Goal: Transaction & Acquisition: Purchase product/service

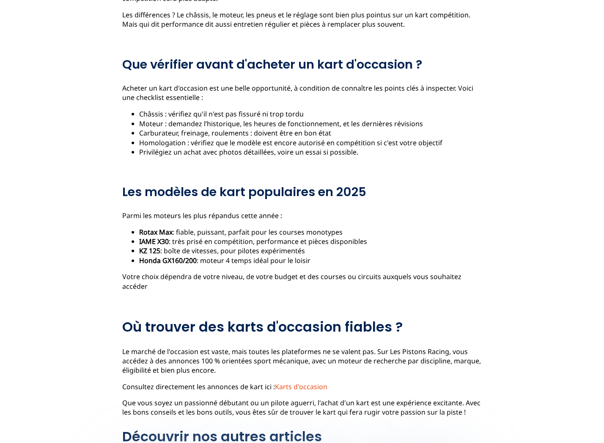
scroll to position [596, 0]
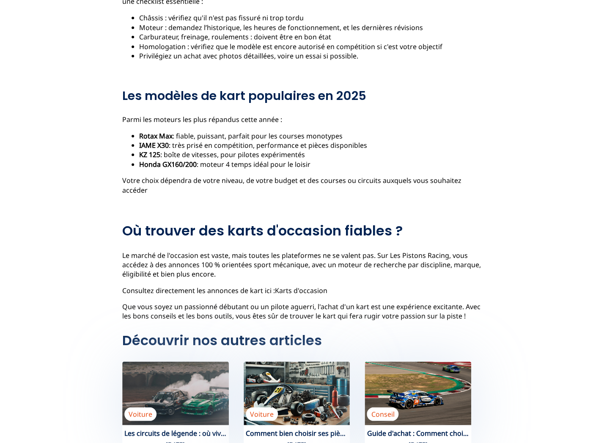
click at [294, 285] on link "Karts d'occasion" at bounding box center [301, 289] width 52 height 9
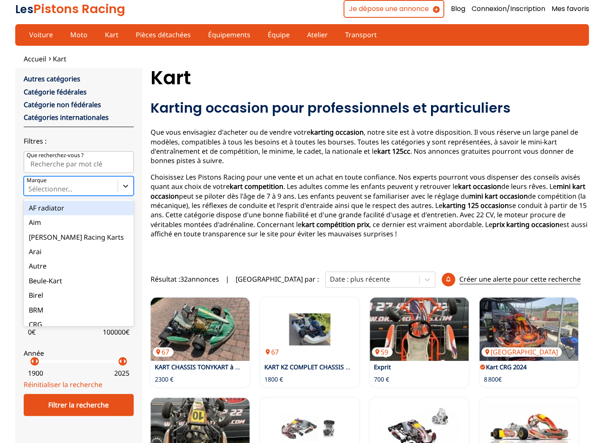
click at [122, 187] on icon at bounding box center [125, 186] width 8 height 8
click at [30, 187] on input "Marque option AF radiator focused, 1 of 35. 35 results available. Use Up and Do…" at bounding box center [29, 189] width 2 height 8
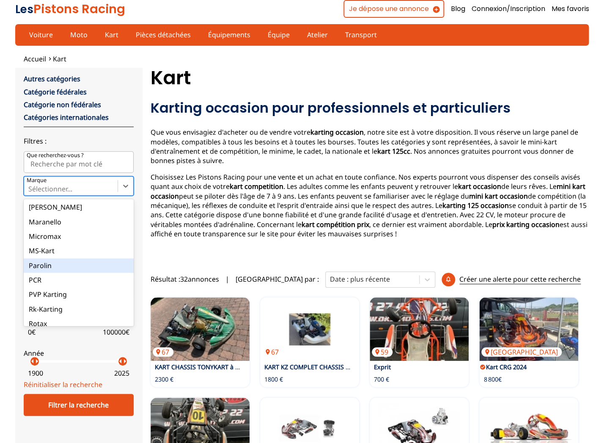
scroll to position [314, 0]
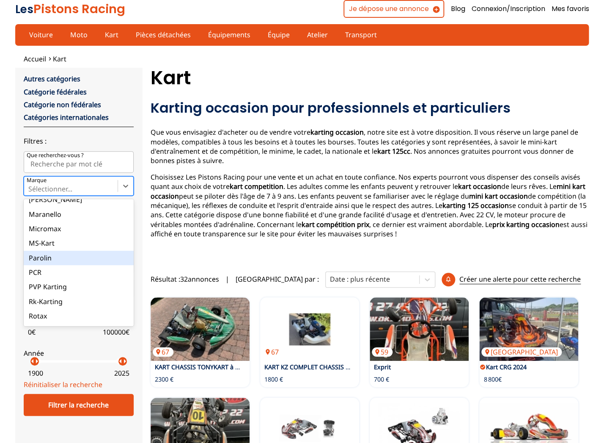
click at [52, 263] on div "Parolin" at bounding box center [79, 257] width 110 height 14
click at [30, 193] on input "Marque option Parolin focused, 26 of 35. 35 results available. Use Up and Down …" at bounding box center [29, 189] width 2 height 8
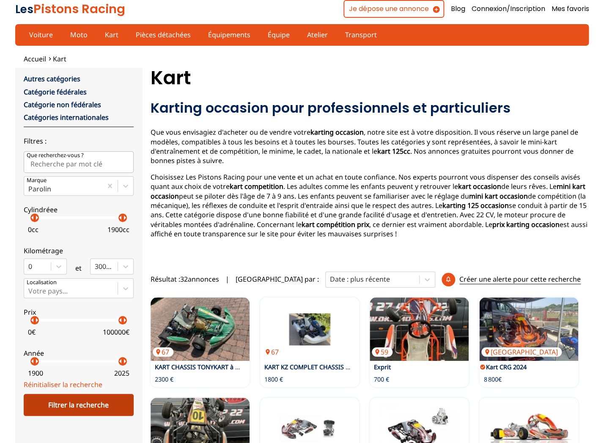
click at [63, 410] on div "Filtrer la recherche" at bounding box center [79, 404] width 110 height 22
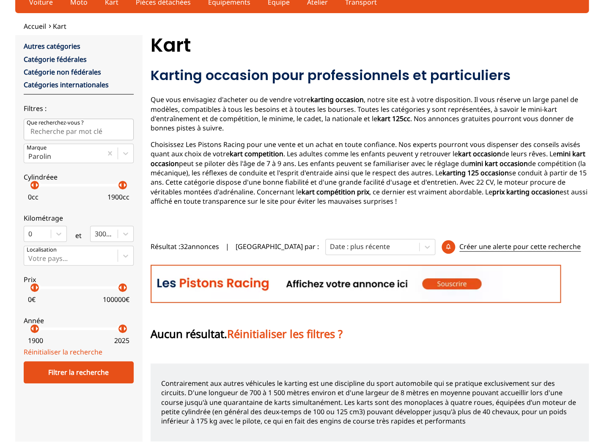
scroll to position [0, 0]
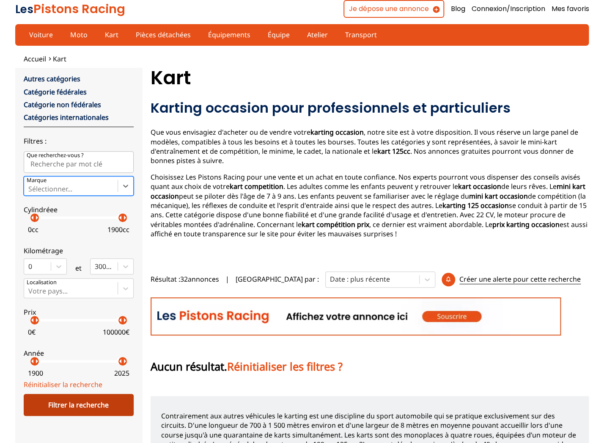
click at [76, 410] on div "Filtrer la recherche" at bounding box center [79, 404] width 110 height 22
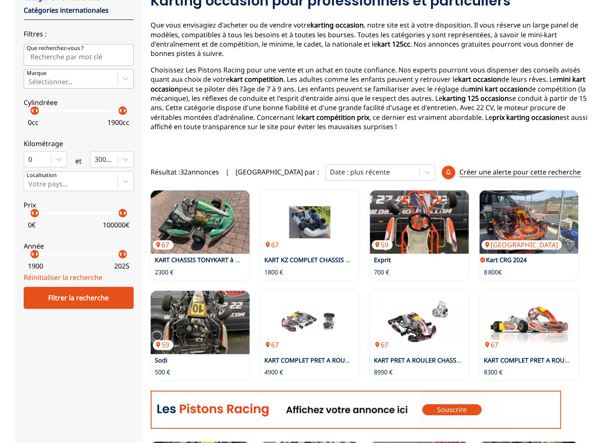
scroll to position [108, 0]
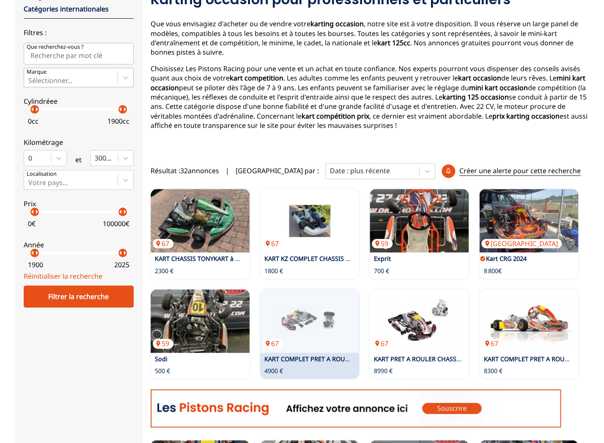
click at [326, 360] on link "KART COMPLET PRET A ROULER CATEGORIE KA100" at bounding box center [336, 359] width 145 height 8
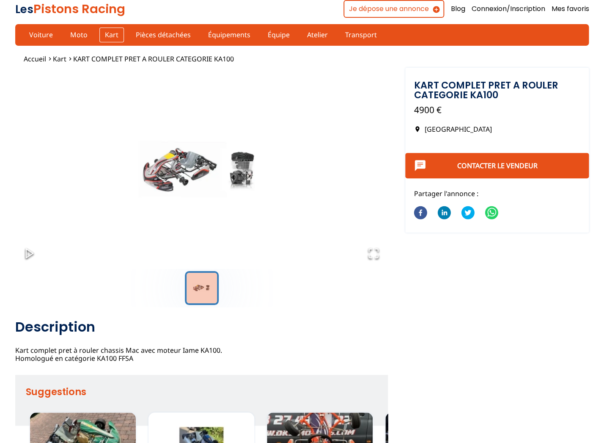
click at [111, 37] on link "Kart" at bounding box center [111, 35] width 25 height 14
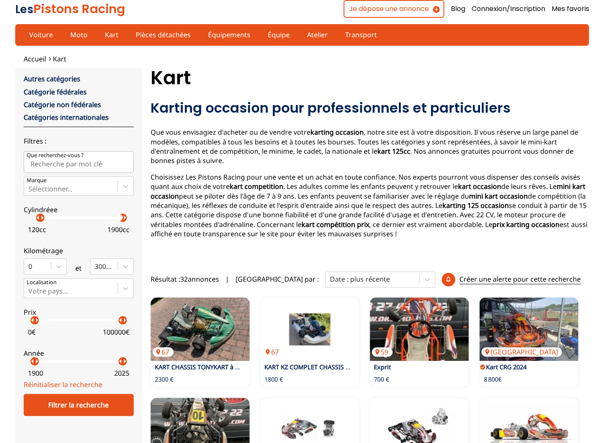
click at [37, 223] on p "arrow_right" at bounding box center [42, 217] width 10 height 10
drag, startPoint x: 118, startPoint y: 220, endPoint x: 38, endPoint y: 221, distance: 80.0
click at [38, 219] on div "arrow_left arrow_right arrow_left arrow_right" at bounding box center [79, 217] width 88 height 3
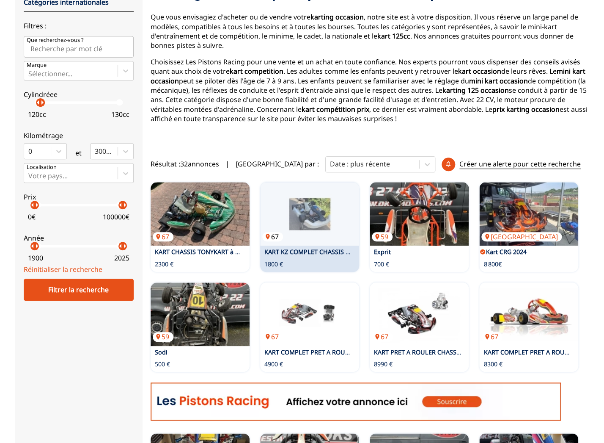
scroll to position [115, 0]
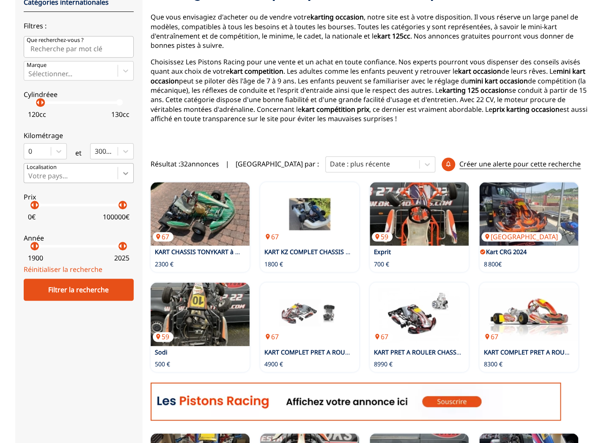
click at [123, 174] on icon at bounding box center [125, 173] width 8 height 8
click at [30, 174] on input "Votre pays..." at bounding box center [29, 176] width 2 height 8
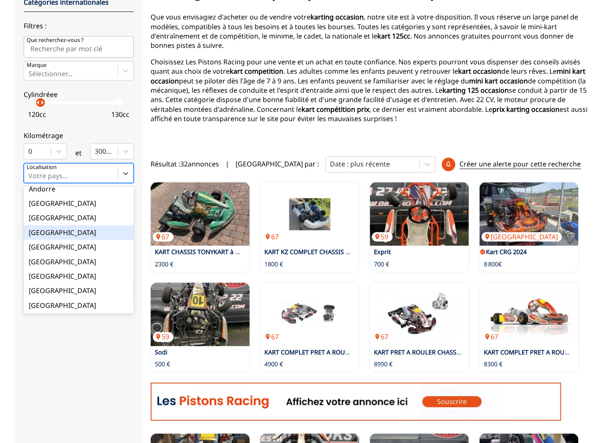
scroll to position [95, 0]
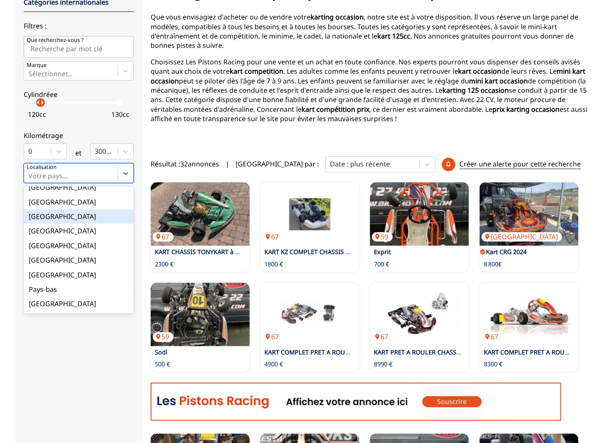
click at [44, 217] on div "[GEOGRAPHIC_DATA]" at bounding box center [79, 216] width 110 height 14
click at [30, 179] on input "option France focused, 9 of 18. 18 results available. Use Up and Down to choose…" at bounding box center [29, 176] width 2 height 8
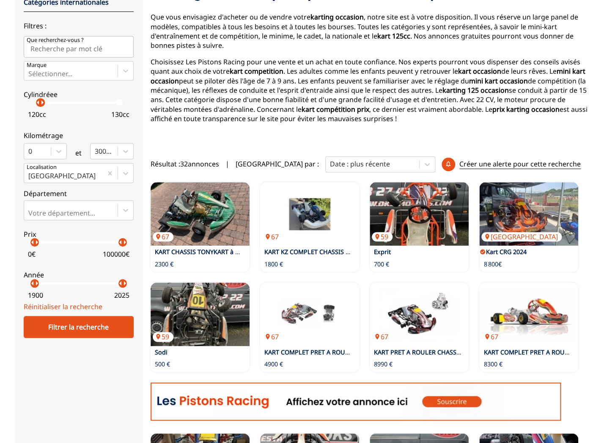
drag, startPoint x: 43, startPoint y: 292, endPoint x: 74, endPoint y: 292, distance: 31.7
click at [75, 292] on div "1900 2025" at bounding box center [79, 292] width 110 height 17
drag, startPoint x: 32, startPoint y: 290, endPoint x: 115, endPoint y: 285, distance: 83.1
click at [115, 285] on p "arrow_right" at bounding box center [120, 283] width 10 height 10
click at [80, 331] on div "Filtrer la recherche" at bounding box center [79, 327] width 110 height 22
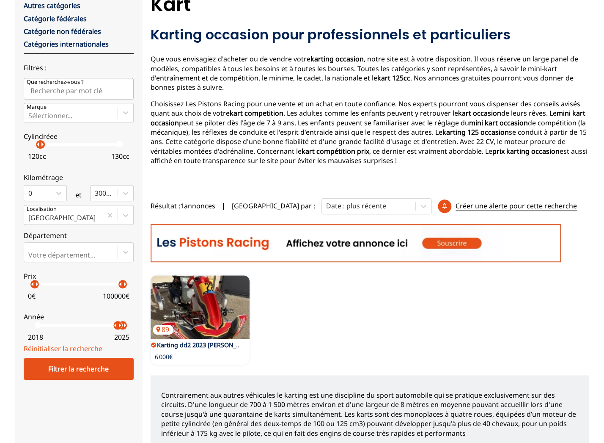
scroll to position [54, 0]
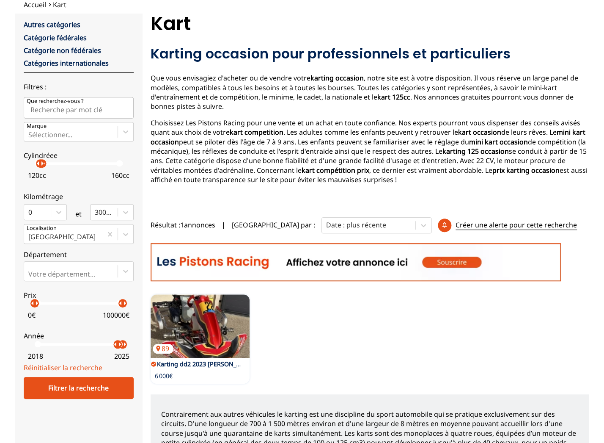
click at [37, 168] on p "arrow_right" at bounding box center [42, 163] width 10 height 10
drag, startPoint x: 34, startPoint y: 169, endPoint x: 27, endPoint y: 169, distance: 7.2
click at [28, 168] on p "arrow_left" at bounding box center [33, 163] width 10 height 10
drag, startPoint x: 41, startPoint y: 168, endPoint x: 131, endPoint y: 166, distance: 90.1
click at [131, 166] on div "close Autres catégories Catégorie fédérales Catégorie non fédérales Catégories …" at bounding box center [78, 243] width 127 height 458
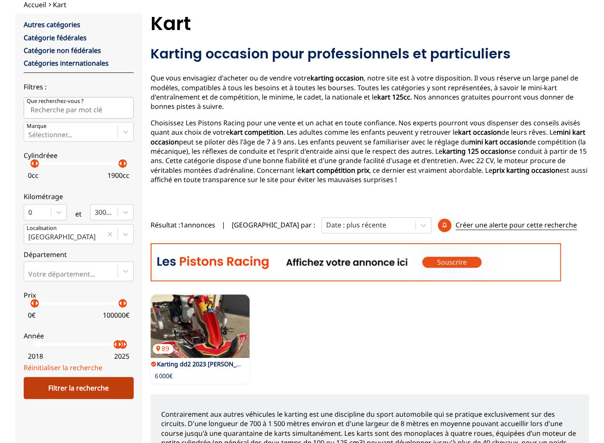
click at [100, 394] on div "Filtrer la recherche" at bounding box center [79, 388] width 110 height 22
drag, startPoint x: 116, startPoint y: 351, endPoint x: -143, endPoint y: 343, distance: 259.9
click at [57, 397] on div "Filtrer la recherche" at bounding box center [79, 388] width 110 height 22
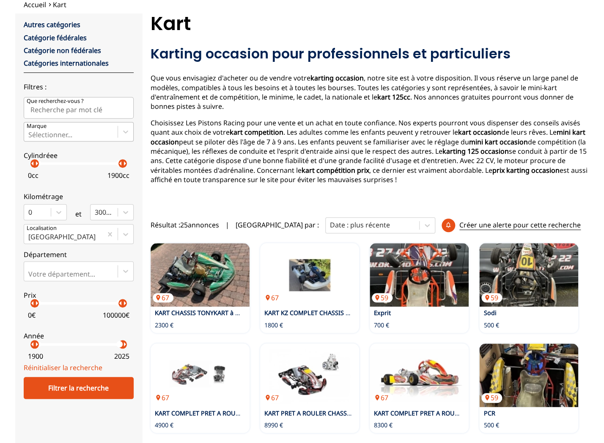
click at [63, 139] on div at bounding box center [70, 134] width 85 height 9
click at [30, 138] on input "Marque Sélectionner..." at bounding box center [29, 135] width 2 height 8
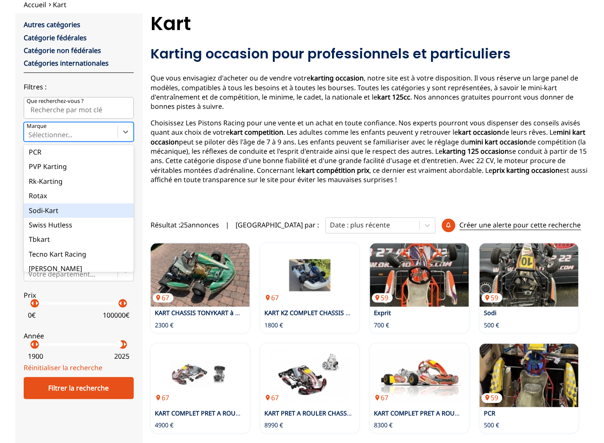
scroll to position [376, 0]
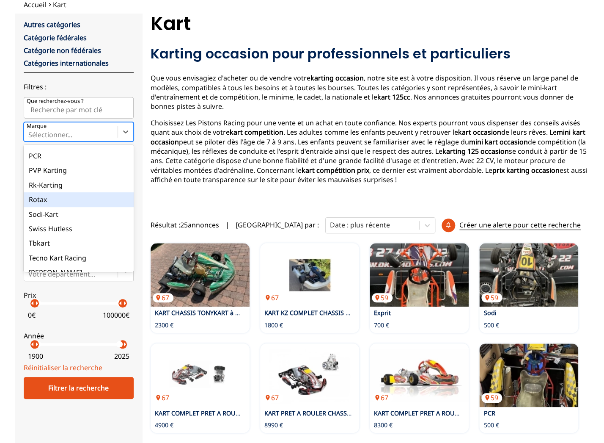
click at [41, 201] on div "Rotax" at bounding box center [79, 199] width 110 height 14
click at [30, 138] on input "Marque option Rotax focused, 30 of 35. 35 results available. Use Up and Down to…" at bounding box center [29, 135] width 2 height 8
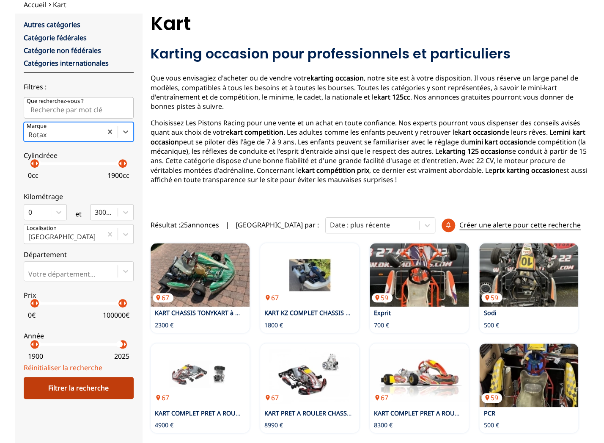
click at [80, 399] on div "Filtrer la recherche" at bounding box center [79, 388] width 110 height 22
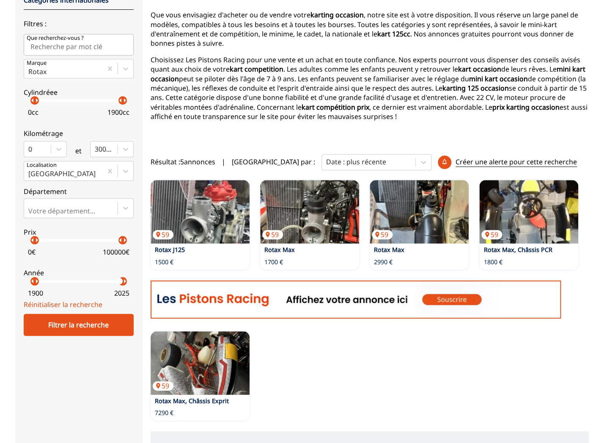
scroll to position [115, 0]
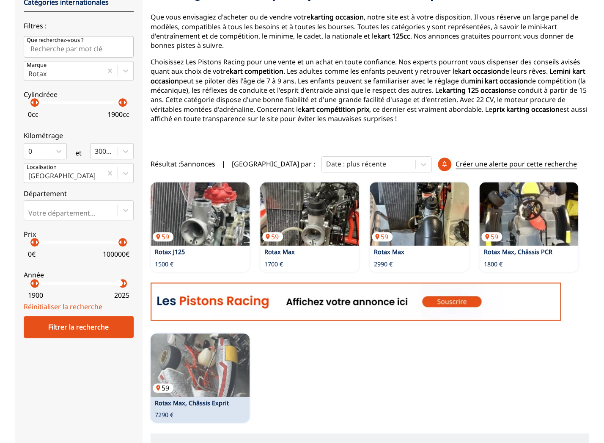
click at [206, 384] on img at bounding box center [200, 364] width 99 height 63
